Goal: Find specific page/section: Find specific page/section

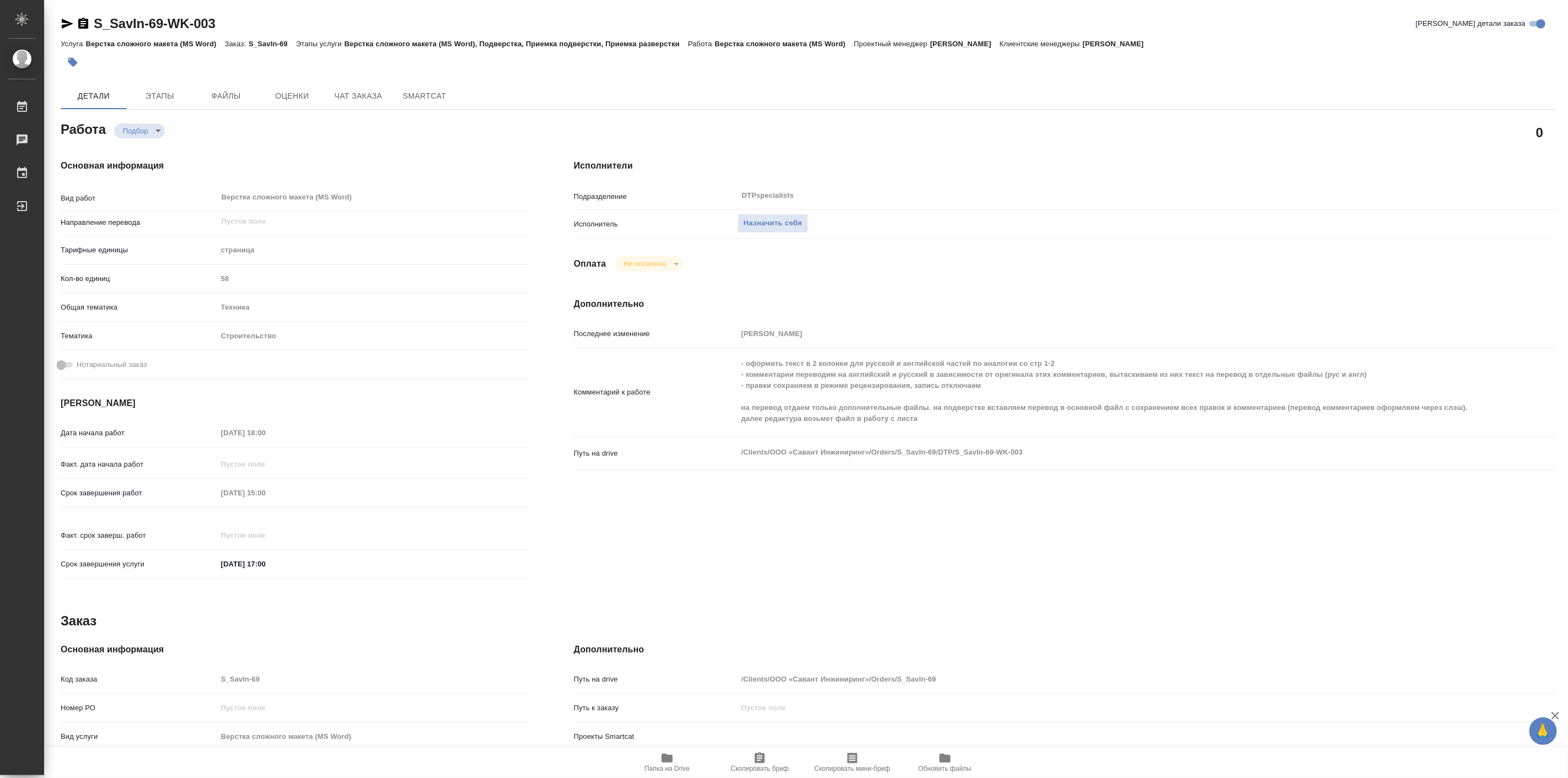
type textarea "x"
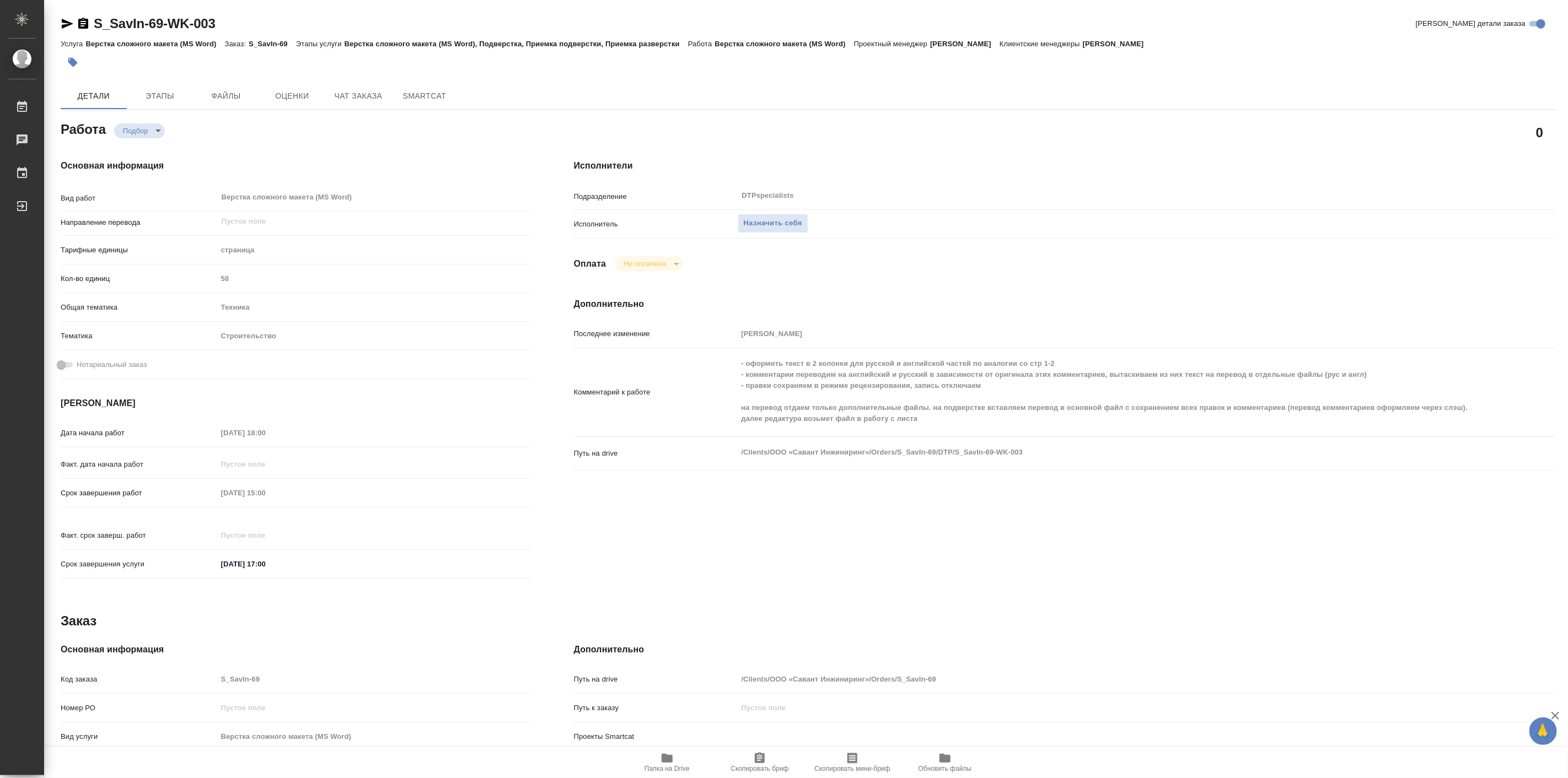
type textarea "x"
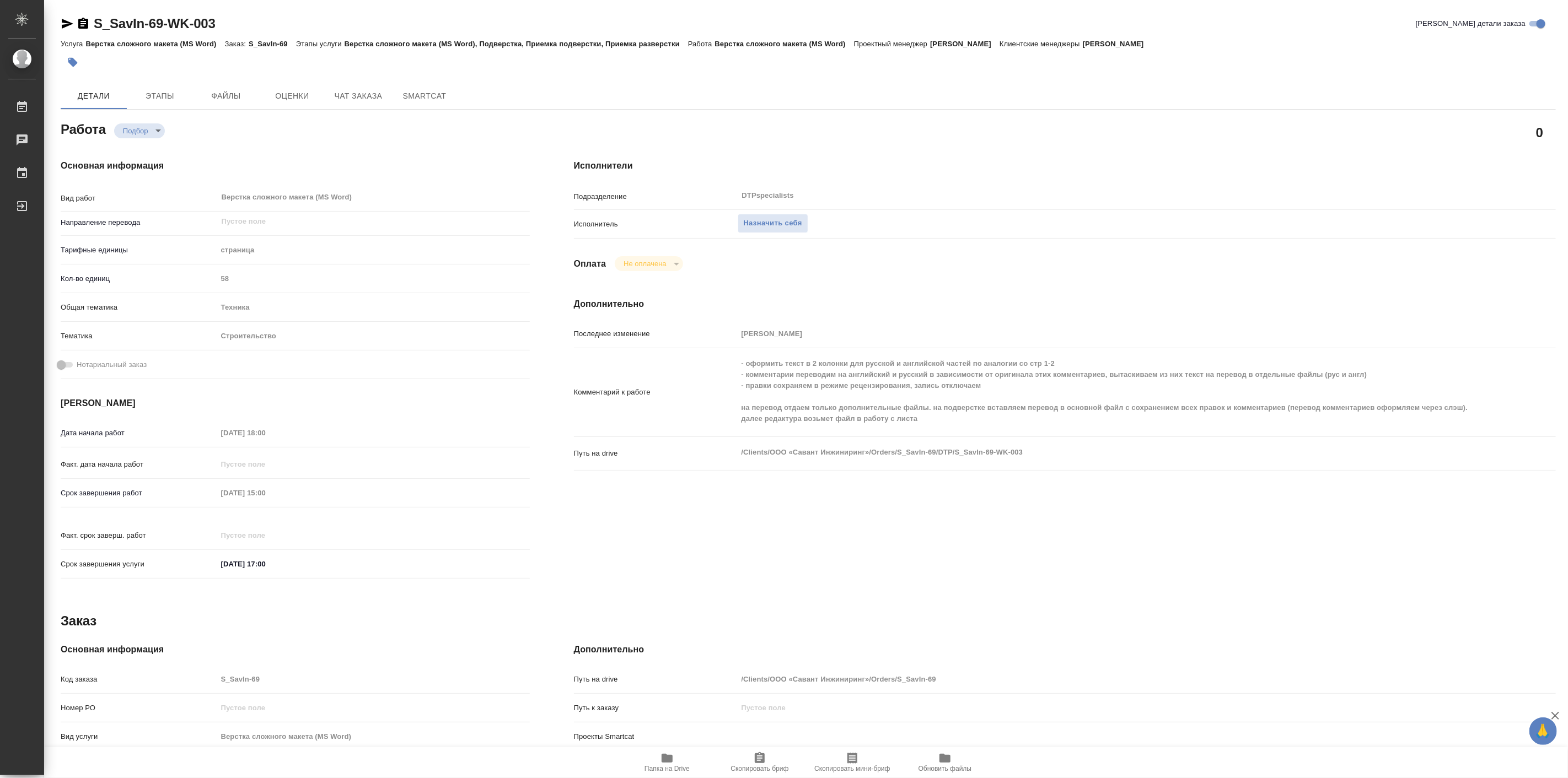
type textarea "x"
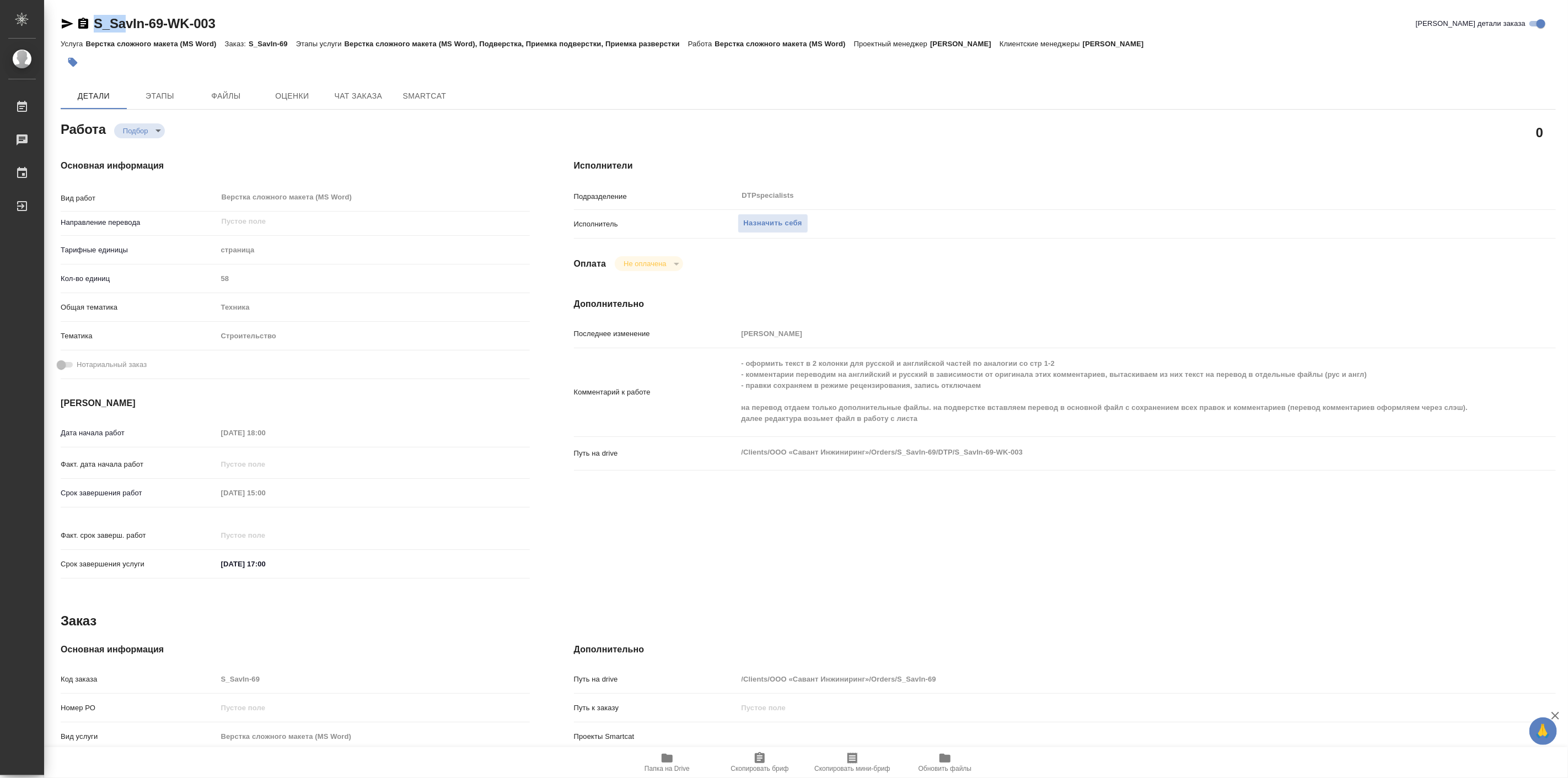
type textarea "x"
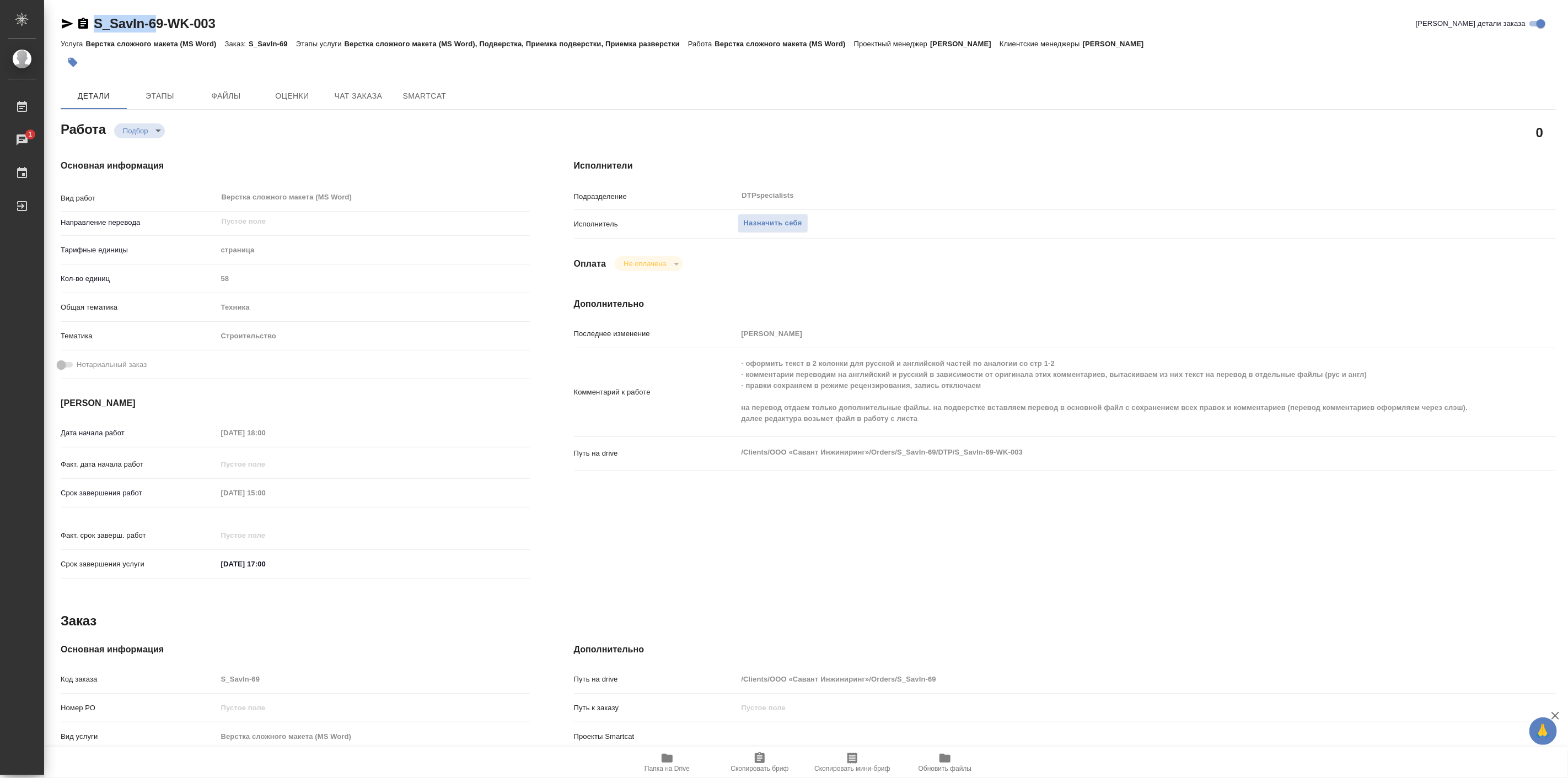
type textarea "x"
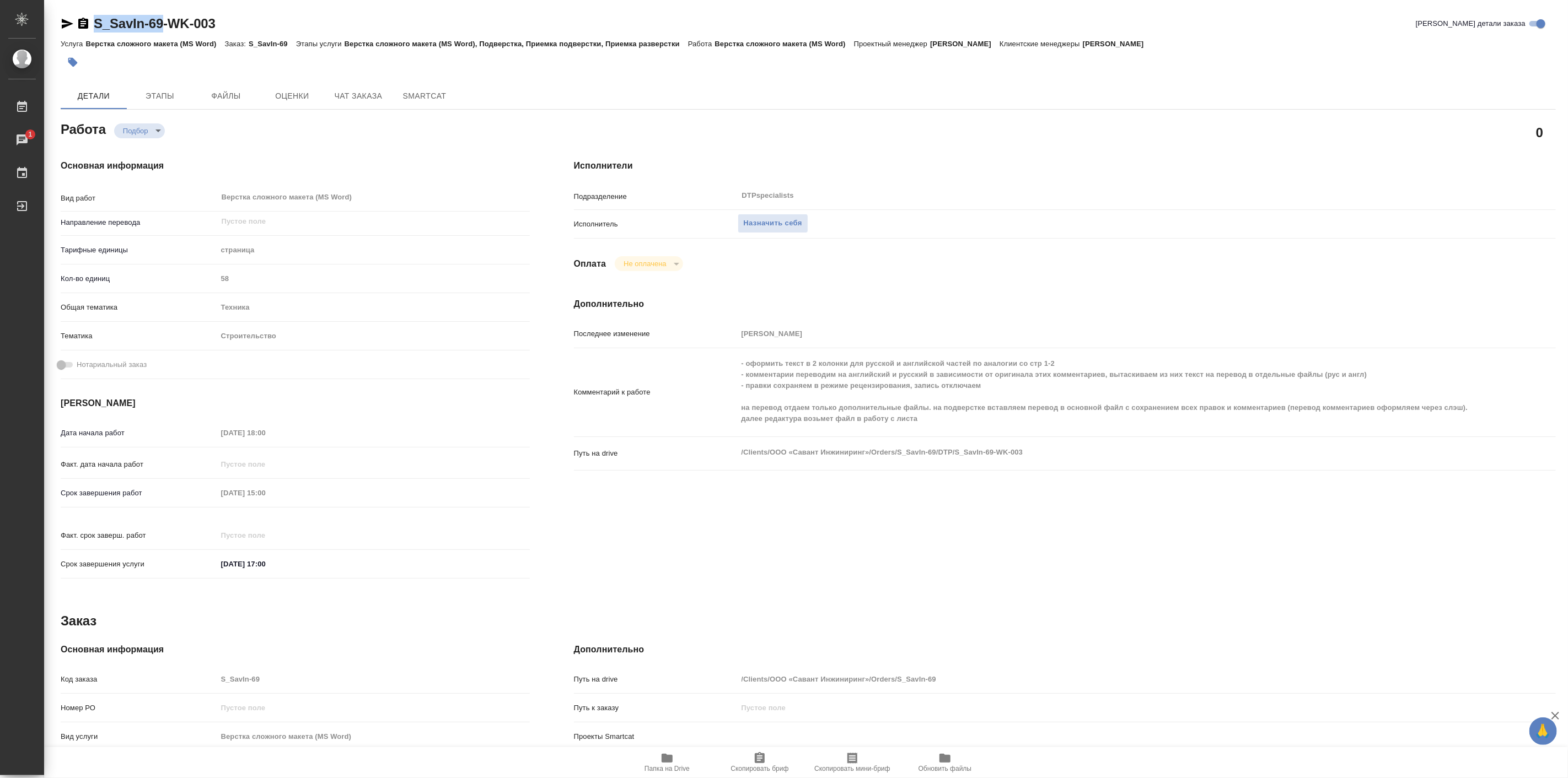
drag, startPoint x: 88, startPoint y: 10, endPoint x: 162, endPoint y: 26, distance: 75.7
click at [162, 26] on div "S_SavIn-69-WK-003 Кратко детали заказа Услуга Верстка сложного макета (MS Word)…" at bounding box center [808, 469] width 1507 height 938
copy link "S_SavIn-69"
click at [243, 144] on div "Основная информация Вид работ Верстка сложного макета (MS Word) x ​ Направление…" at bounding box center [295, 372] width 513 height 471
drag, startPoint x: 94, startPoint y: 12, endPoint x: 163, endPoint y: 24, distance: 70.0
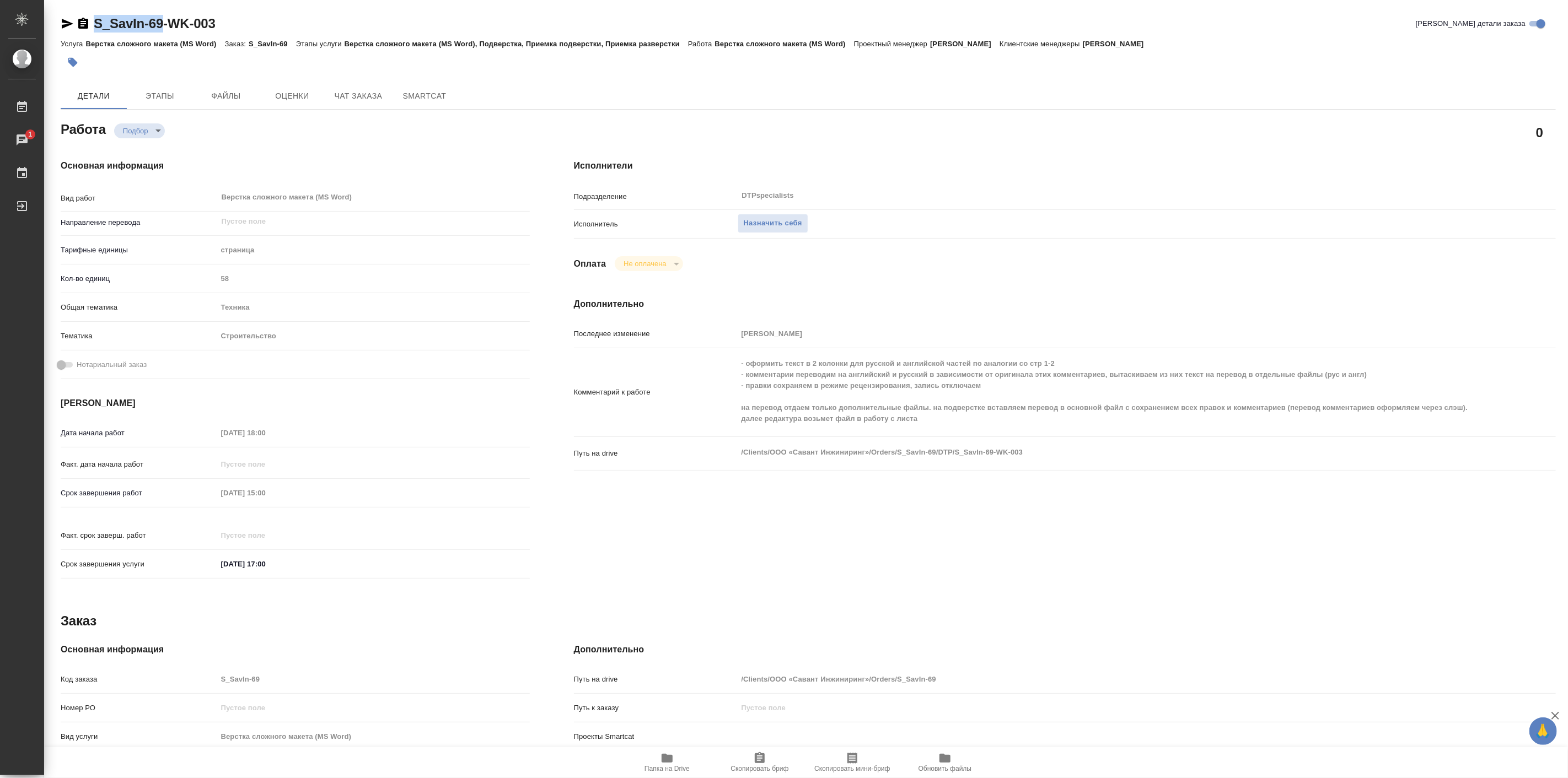
click at [163, 24] on div "S_SavIn-69-WK-003 Кратко детали заказа Услуга Верстка сложного макета (MS Word)…" at bounding box center [808, 469] width 1507 height 938
copy link "S_SavIn-69"
click at [657, 761] on span "Папка на Drive" at bounding box center [667, 761] width 79 height 21
type textarea "x"
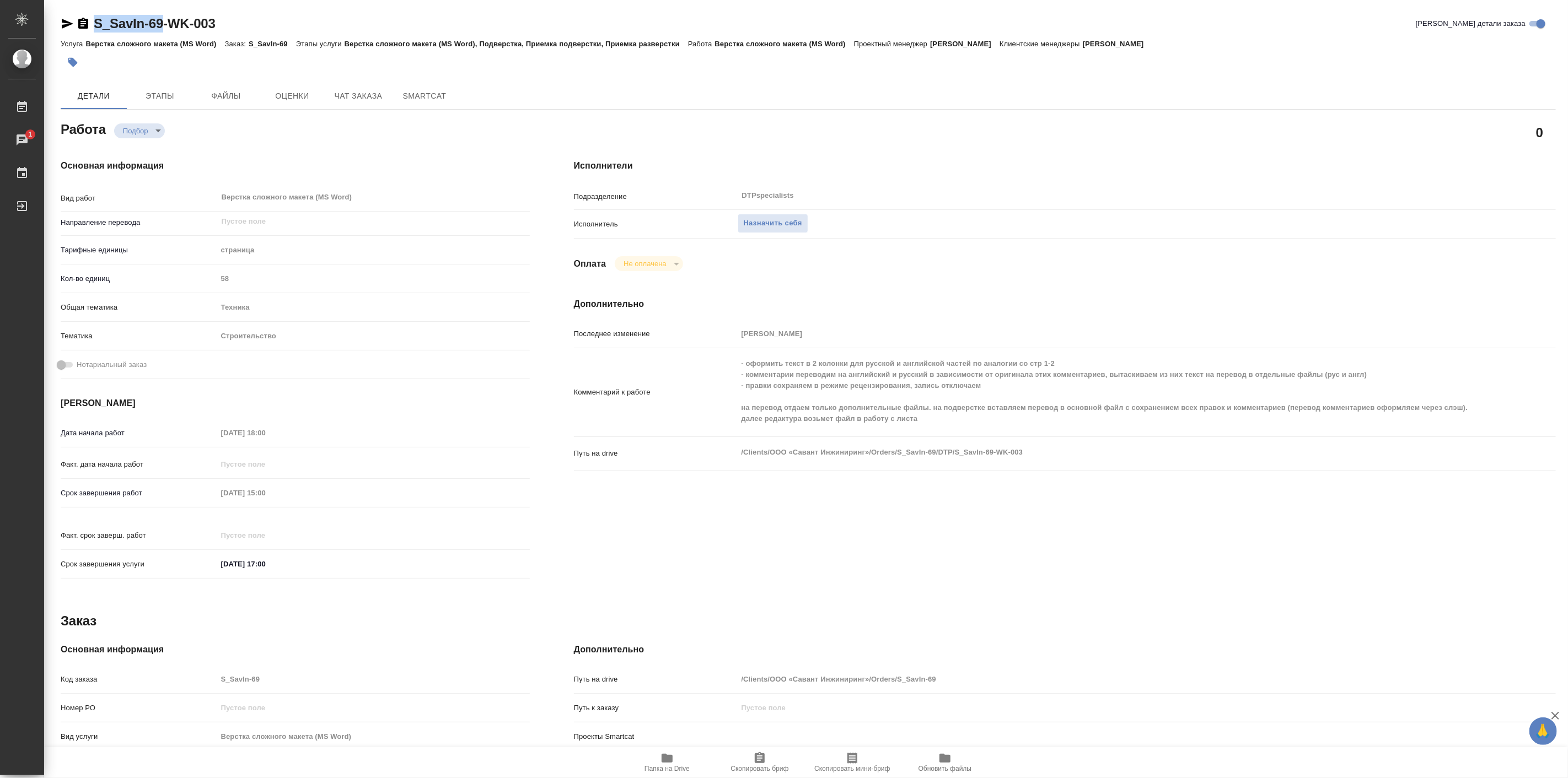
type textarea "x"
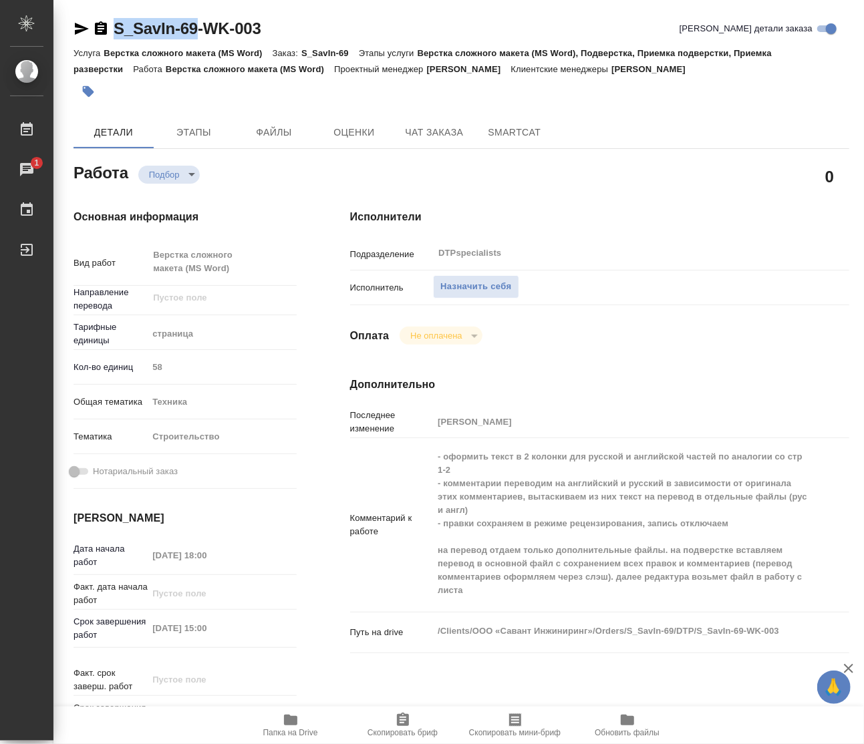
type textarea "x"
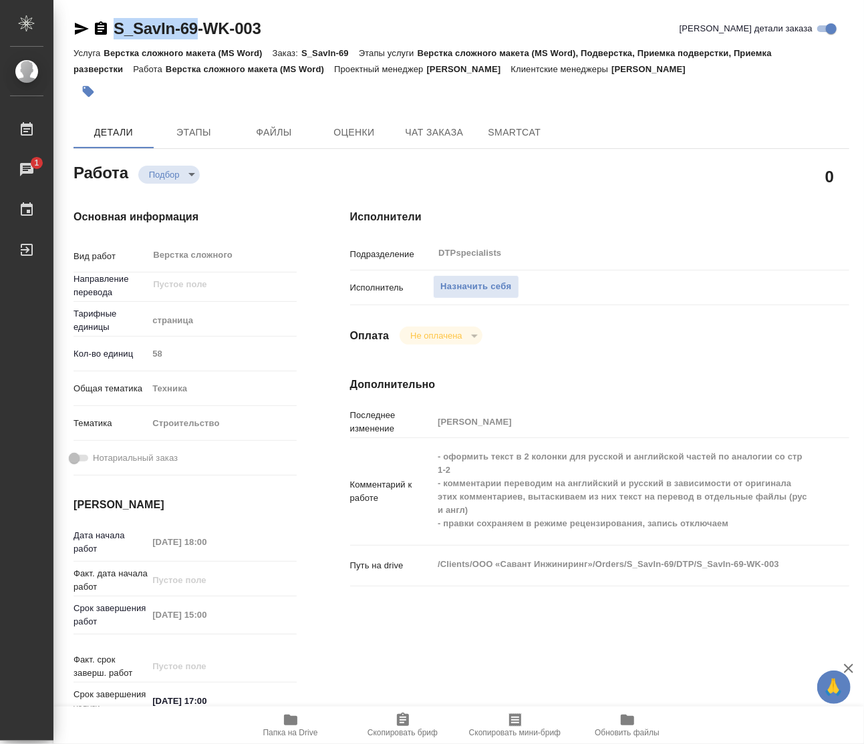
type textarea "x"
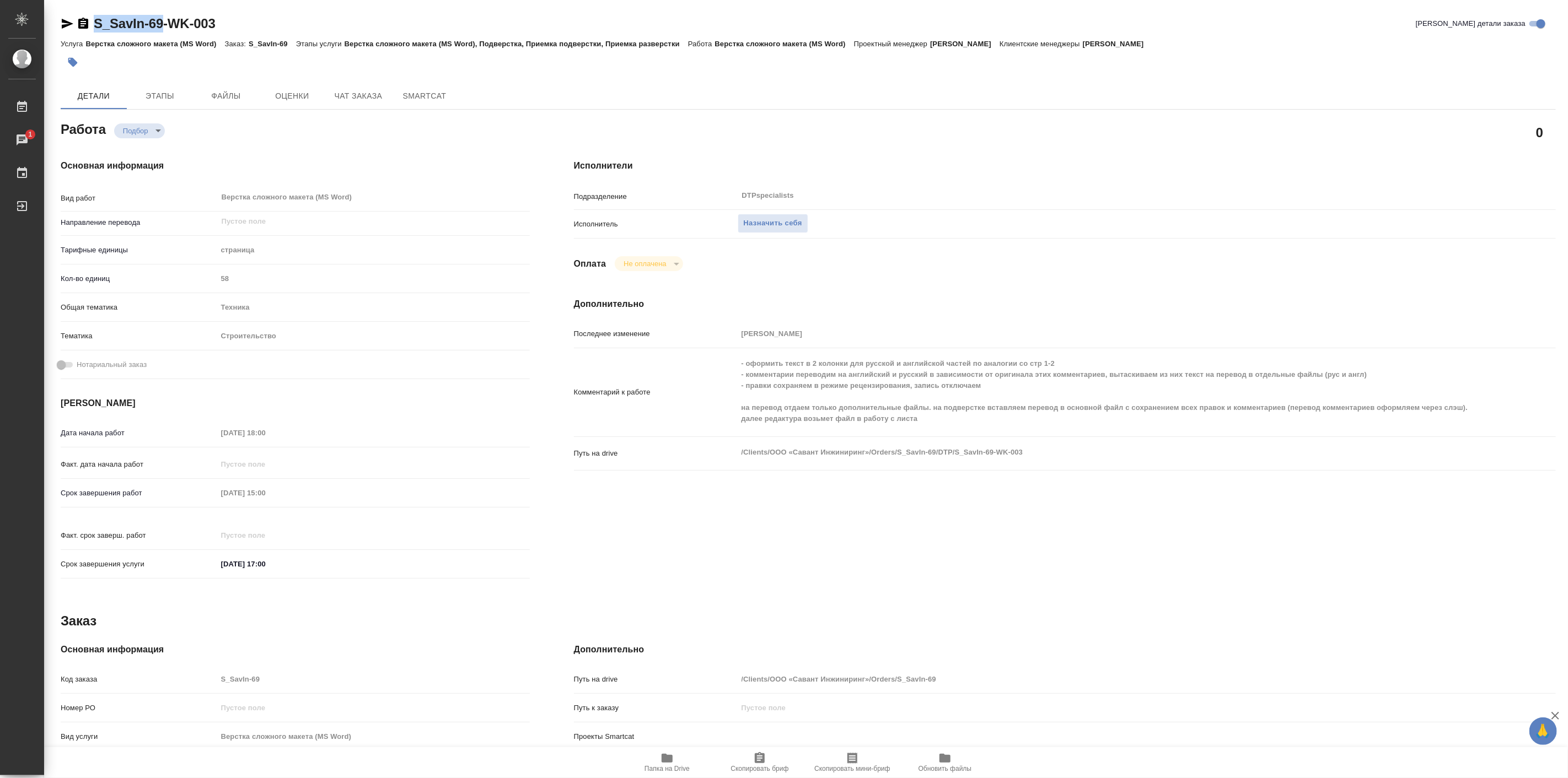
type textarea "x"
